Goal: Find specific page/section: Find specific page/section

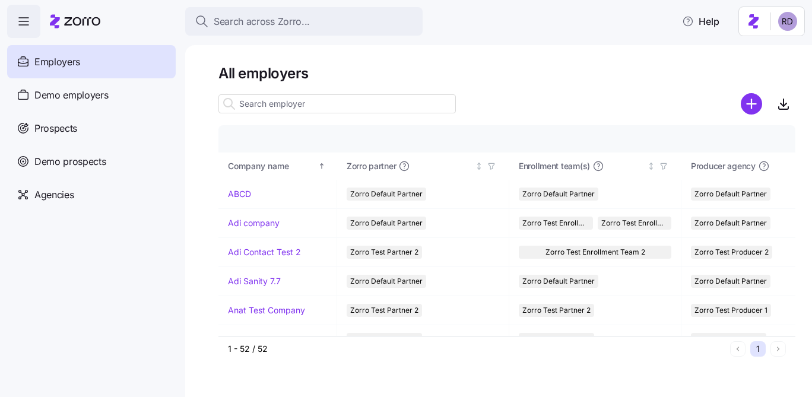
click at [784, 13] on html "Search across Zorro... Help Employers Demo employers Prospects Demo prospects A…" at bounding box center [406, 195] width 812 height 390
click at [89, 200] on html "Search across Zorro... Help Employers Demo employers Prospects Demo prospects A…" at bounding box center [406, 195] width 812 height 390
click at [68, 197] on span "Agencies" at bounding box center [53, 195] width 39 height 15
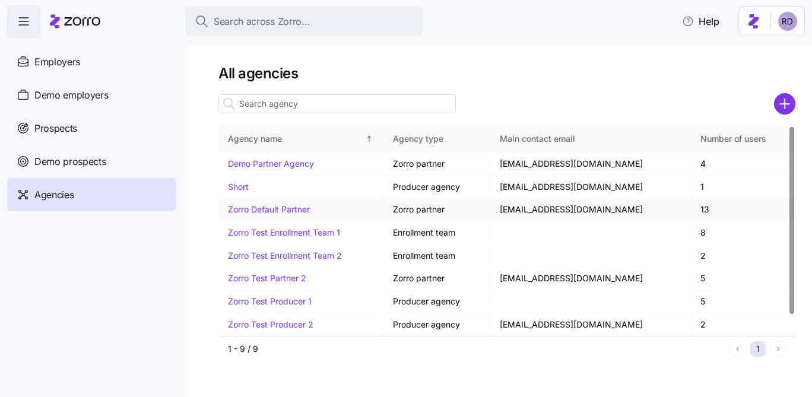
click at [268, 207] on link "Zorro Default Partner" at bounding box center [269, 209] width 82 height 10
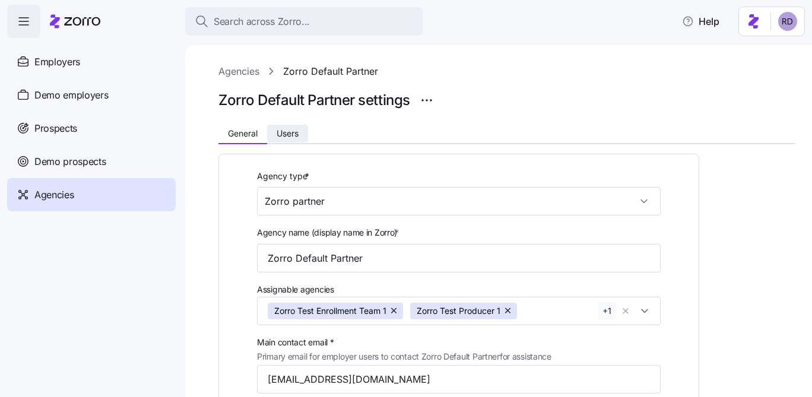
click at [295, 138] on span "Users" at bounding box center [288, 133] width 22 height 8
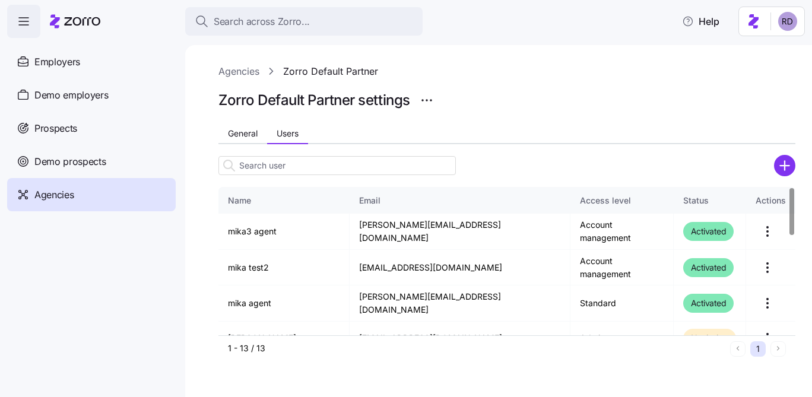
click at [232, 78] on link "Agencies" at bounding box center [239, 71] width 41 height 15
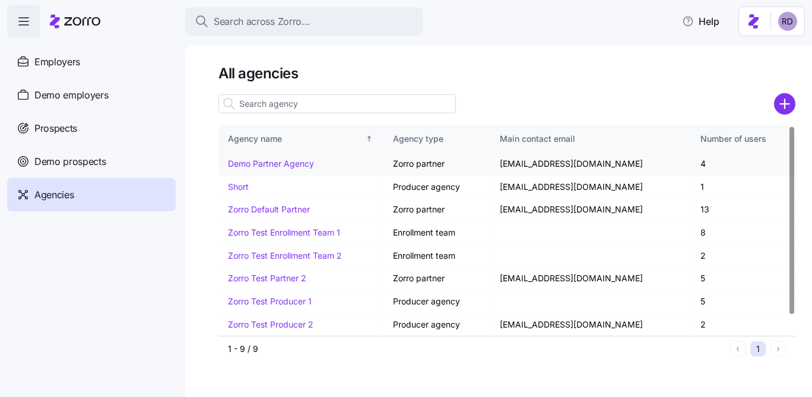
click at [278, 166] on link "Demo Partner Agency" at bounding box center [271, 164] width 86 height 10
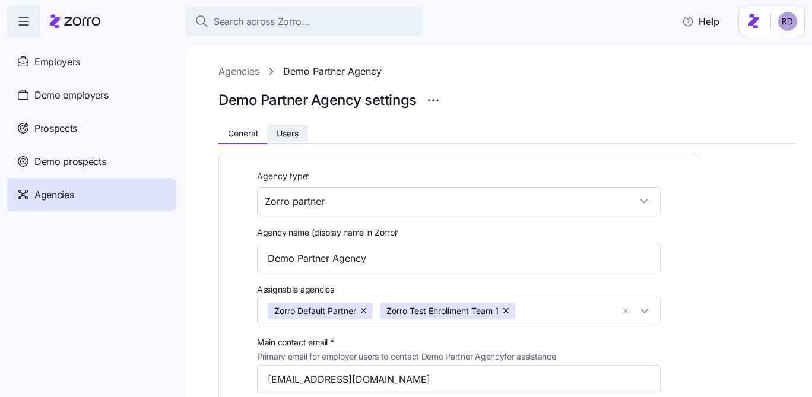
click at [291, 131] on span "Users" at bounding box center [288, 133] width 22 height 8
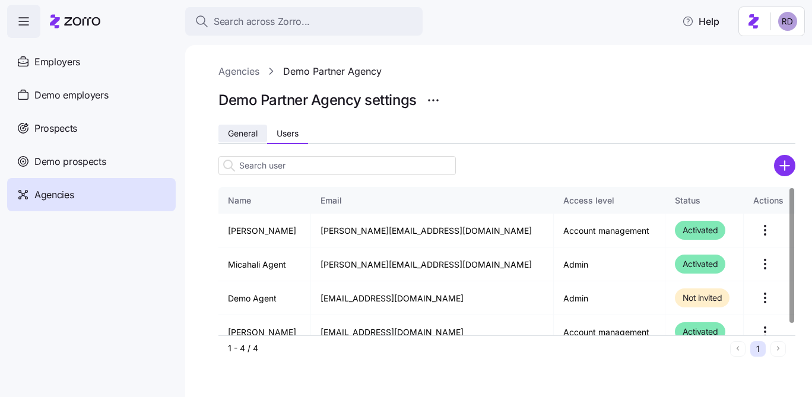
click at [253, 130] on span "General" at bounding box center [243, 133] width 30 height 8
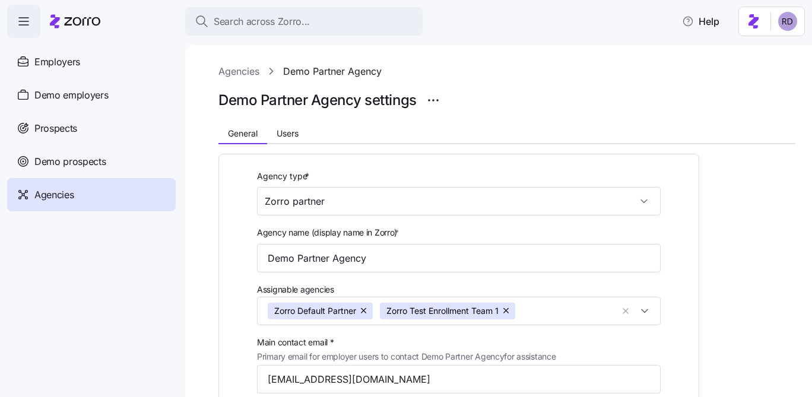
click at [251, 65] on link "Agencies" at bounding box center [239, 71] width 41 height 15
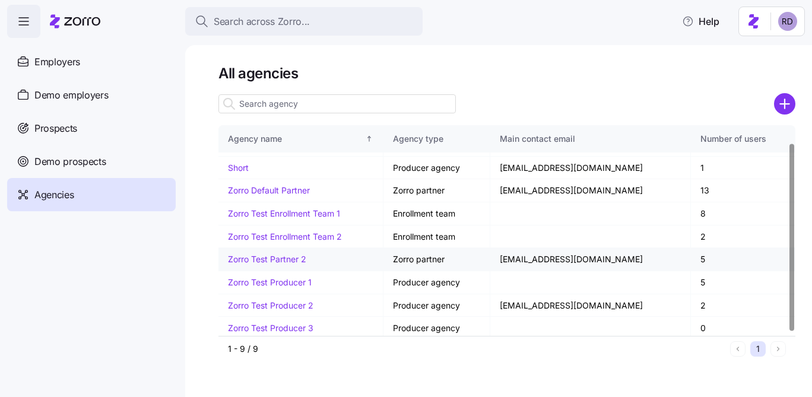
scroll to position [23, 0]
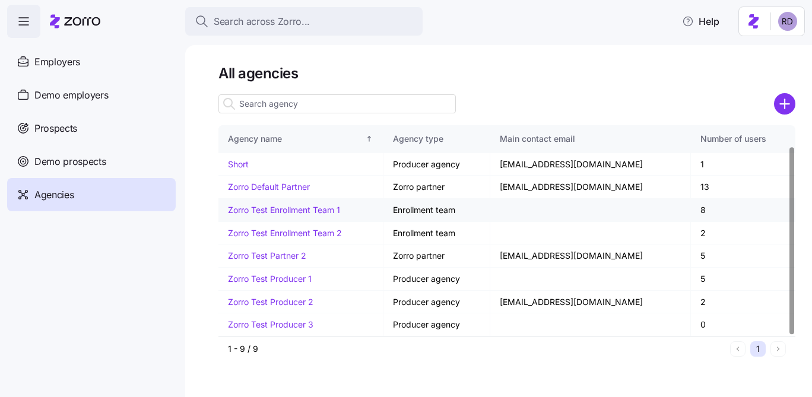
click at [302, 209] on link "Zorro Test Enrollment Team 1" at bounding box center [284, 210] width 112 height 10
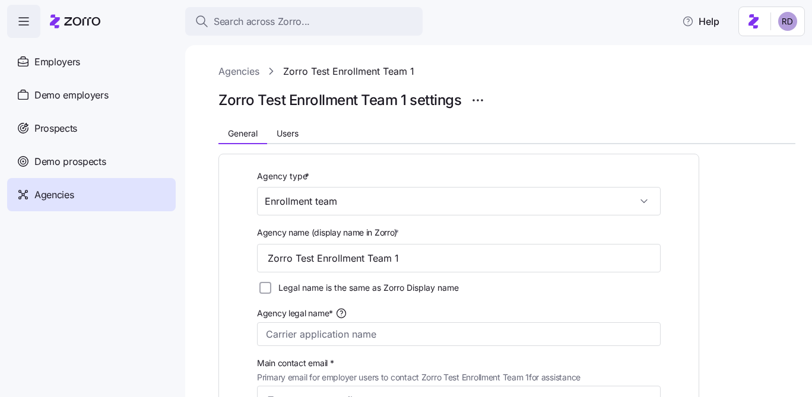
click at [293, 124] on div at bounding box center [507, 119] width 577 height 14
click at [293, 126] on button "Users" at bounding box center [287, 134] width 41 height 18
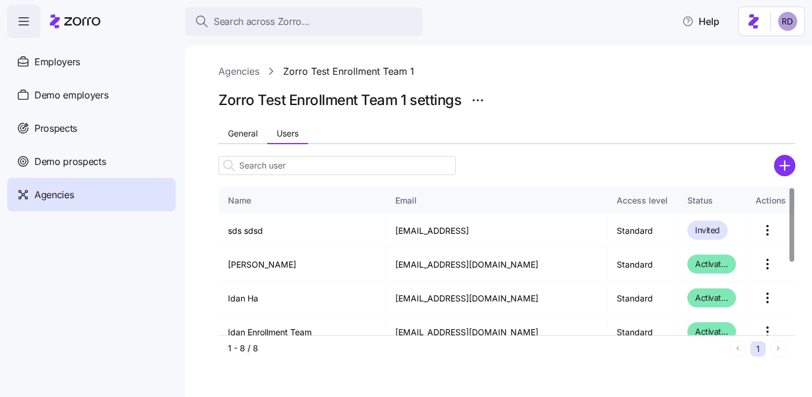
click at [252, 73] on link "Agencies" at bounding box center [239, 71] width 41 height 15
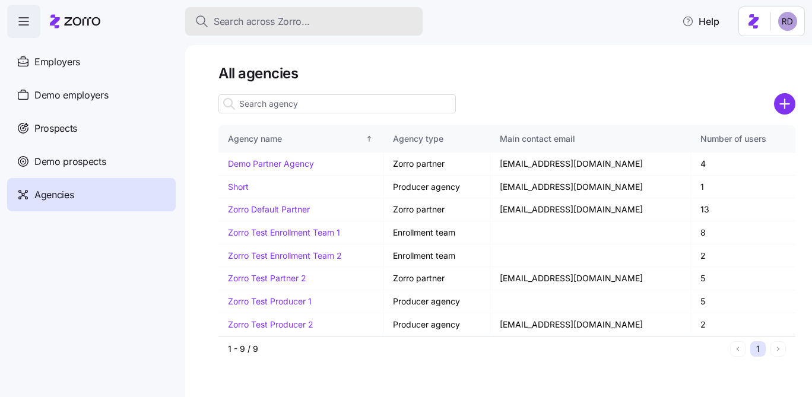
click at [268, 24] on span "Search across Zorro..." at bounding box center [262, 21] width 96 height 15
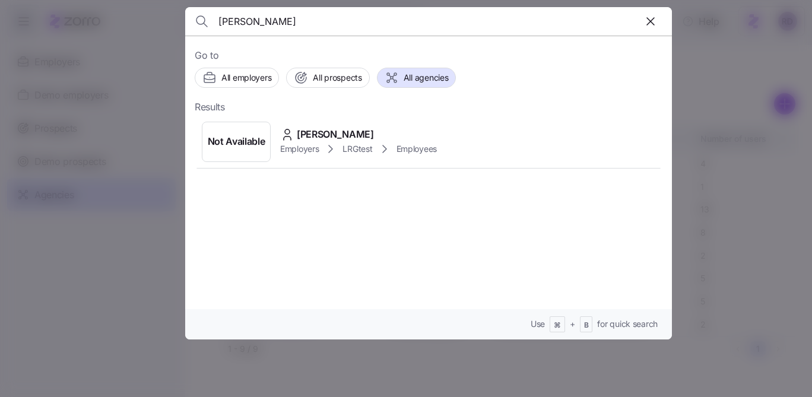
type input "[PERSON_NAME]"
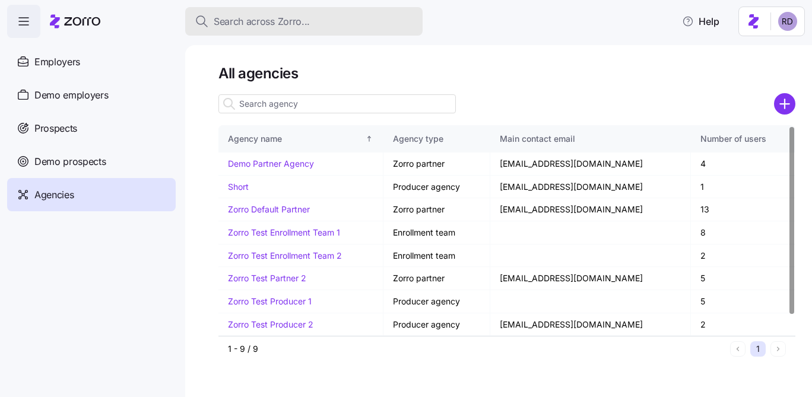
click at [307, 31] on button "Search across Zorro..." at bounding box center [304, 21] width 238 height 29
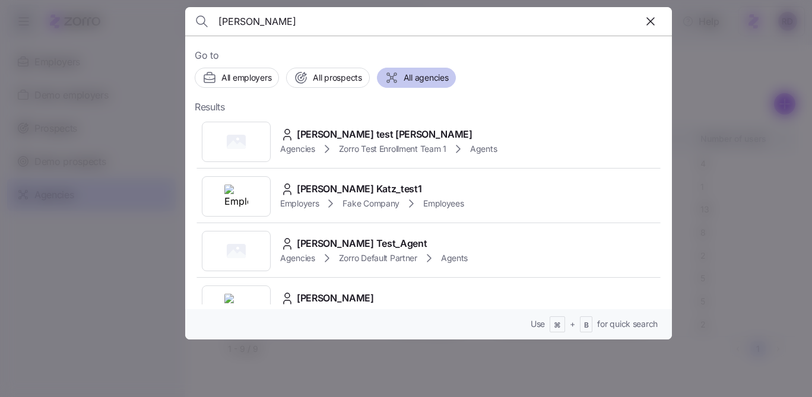
type input "[PERSON_NAME]"
click at [407, 78] on span "All agencies" at bounding box center [426, 78] width 45 height 12
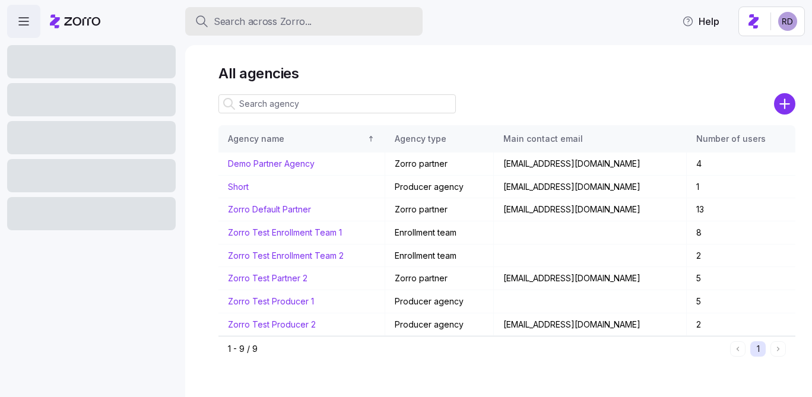
click at [335, 14] on div "Search across Zorro..." at bounding box center [304, 21] width 219 height 15
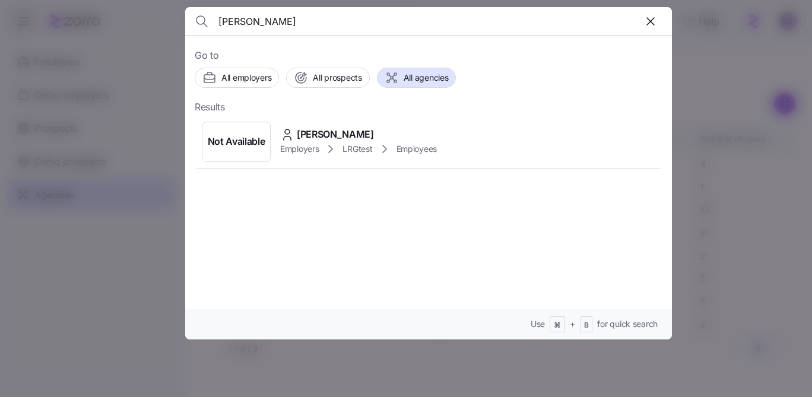
click at [315, 23] on input "[PERSON_NAME]" at bounding box center [371, 21] width 304 height 29
click at [315, 23] on input "reece" at bounding box center [371, 21] width 304 height 29
type input "reece"
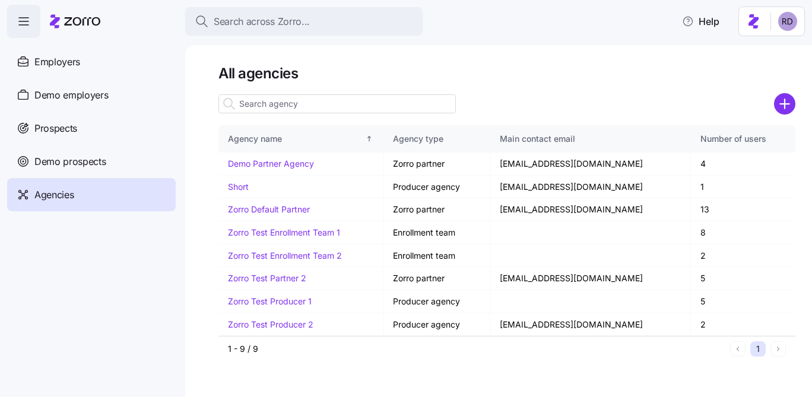
click at [290, 97] on input at bounding box center [338, 103] width 238 height 19
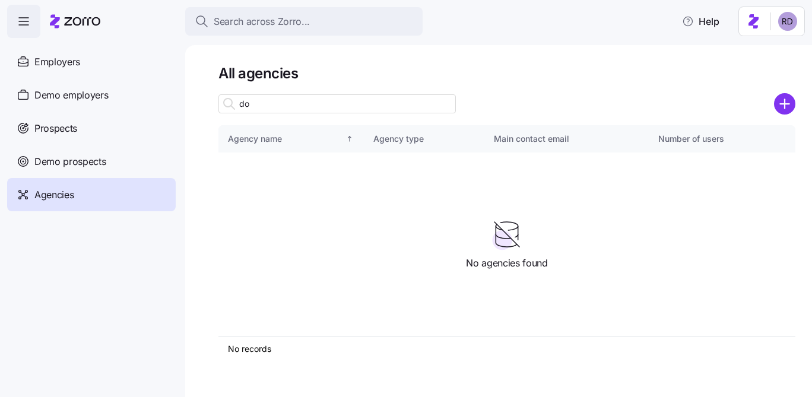
type input "d"
